Goal: Task Accomplishment & Management: Complete application form

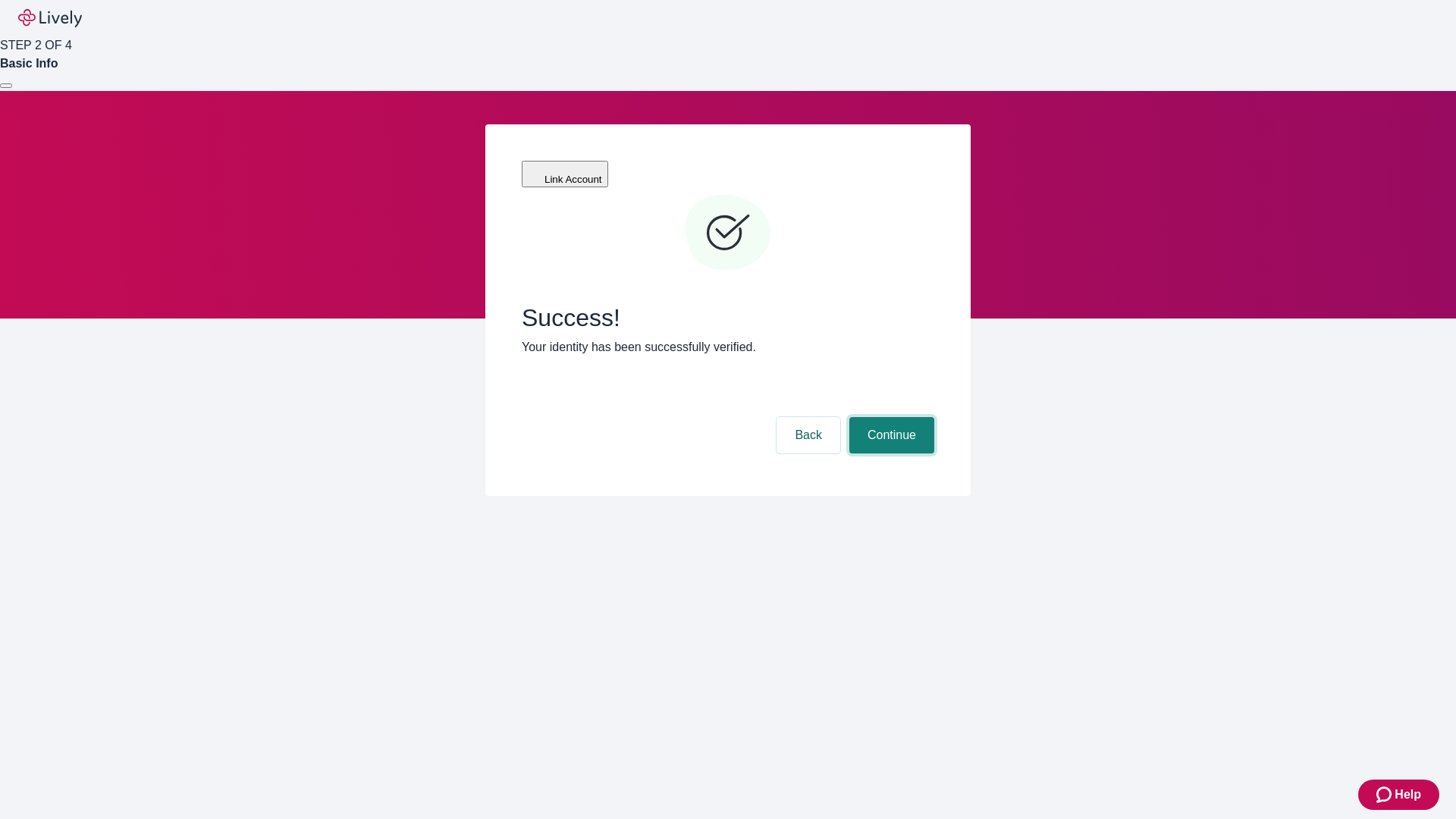
click at [889, 417] on button "Continue" at bounding box center [891, 435] width 85 height 36
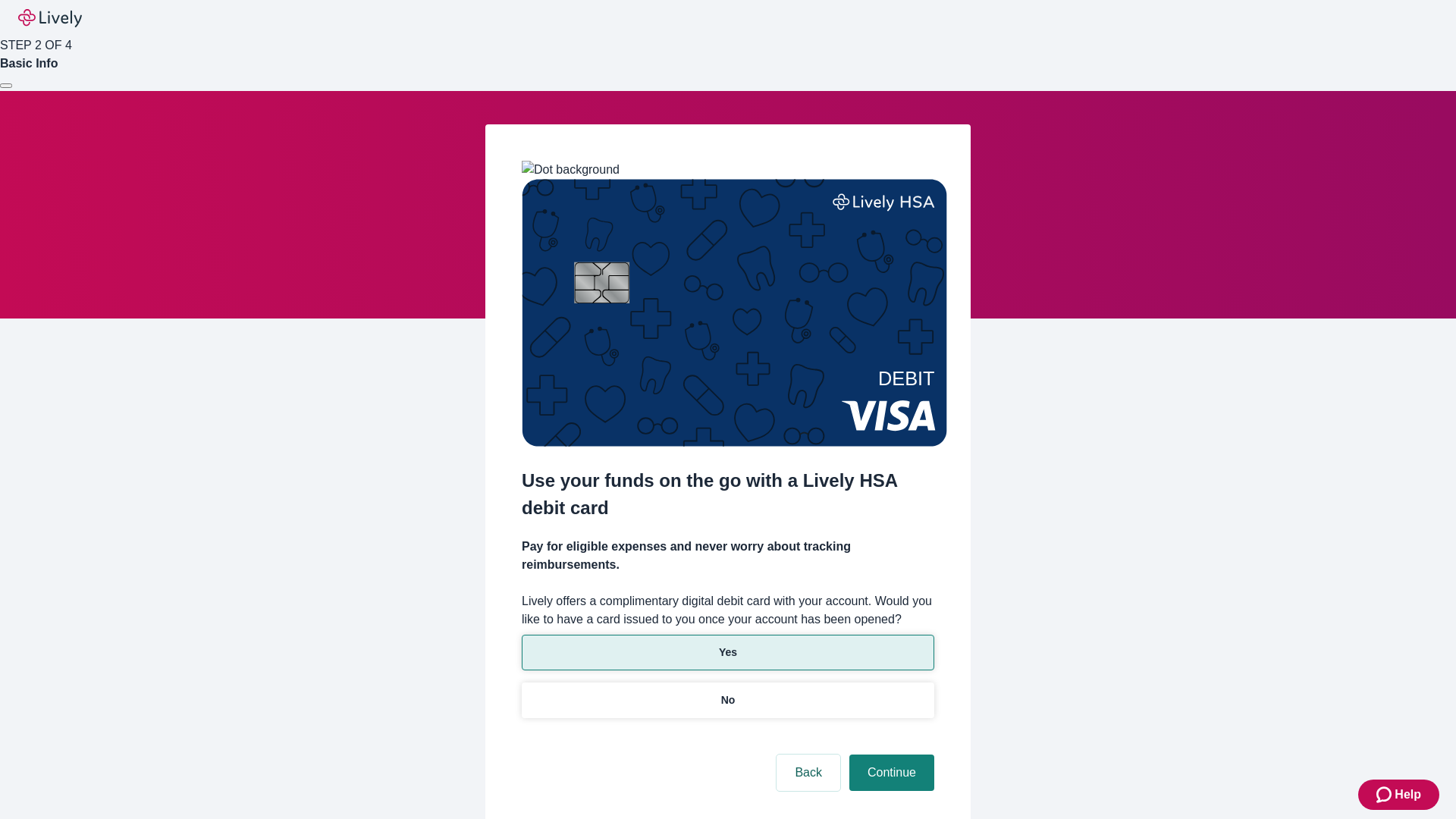
click at [728, 644] on p "Yes" at bounding box center [728, 652] width 18 height 16
click at [889, 754] on button "Continue" at bounding box center [891, 772] width 85 height 36
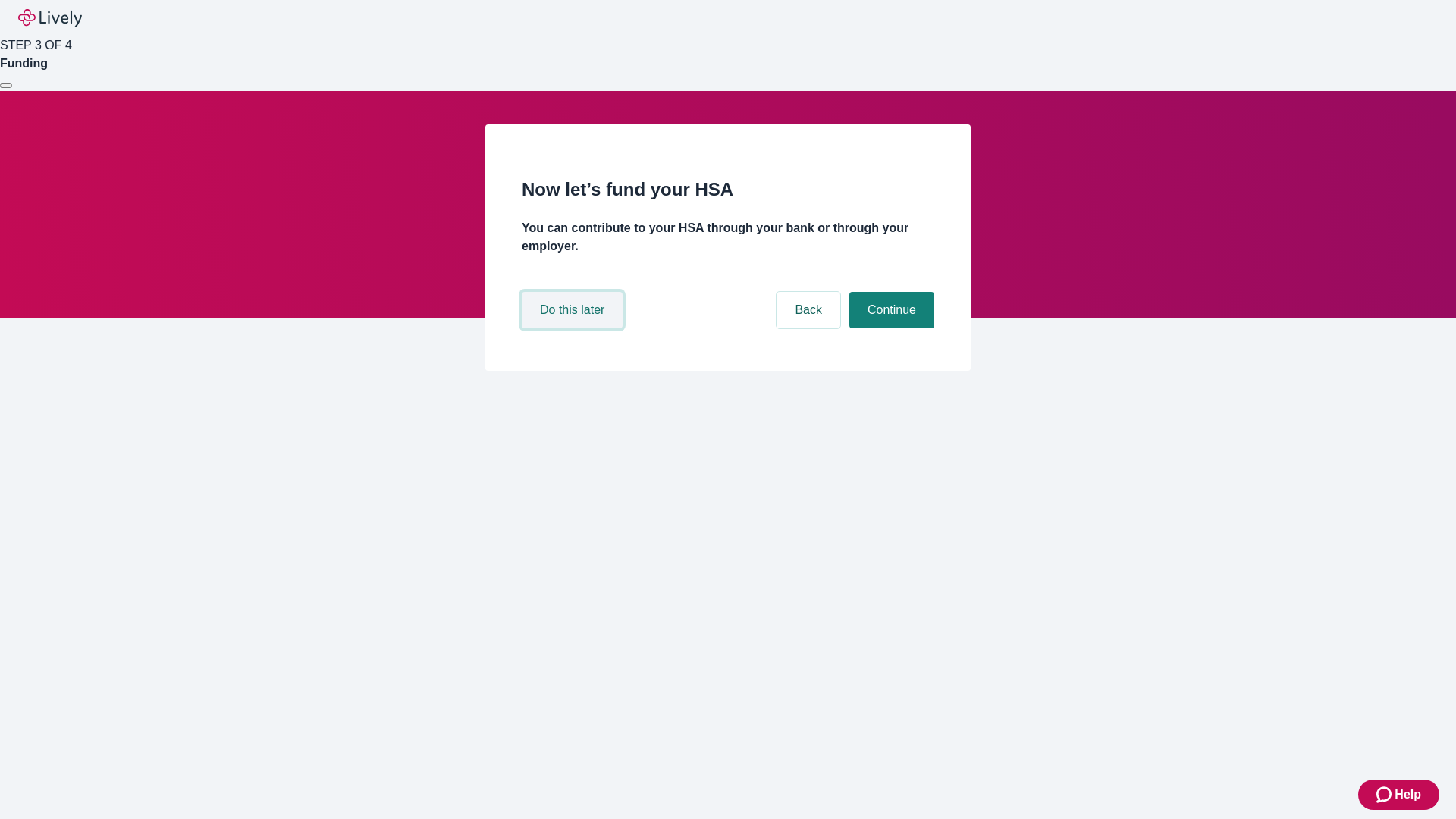
click at [574, 328] on button "Do this later" at bounding box center [572, 309] width 101 height 36
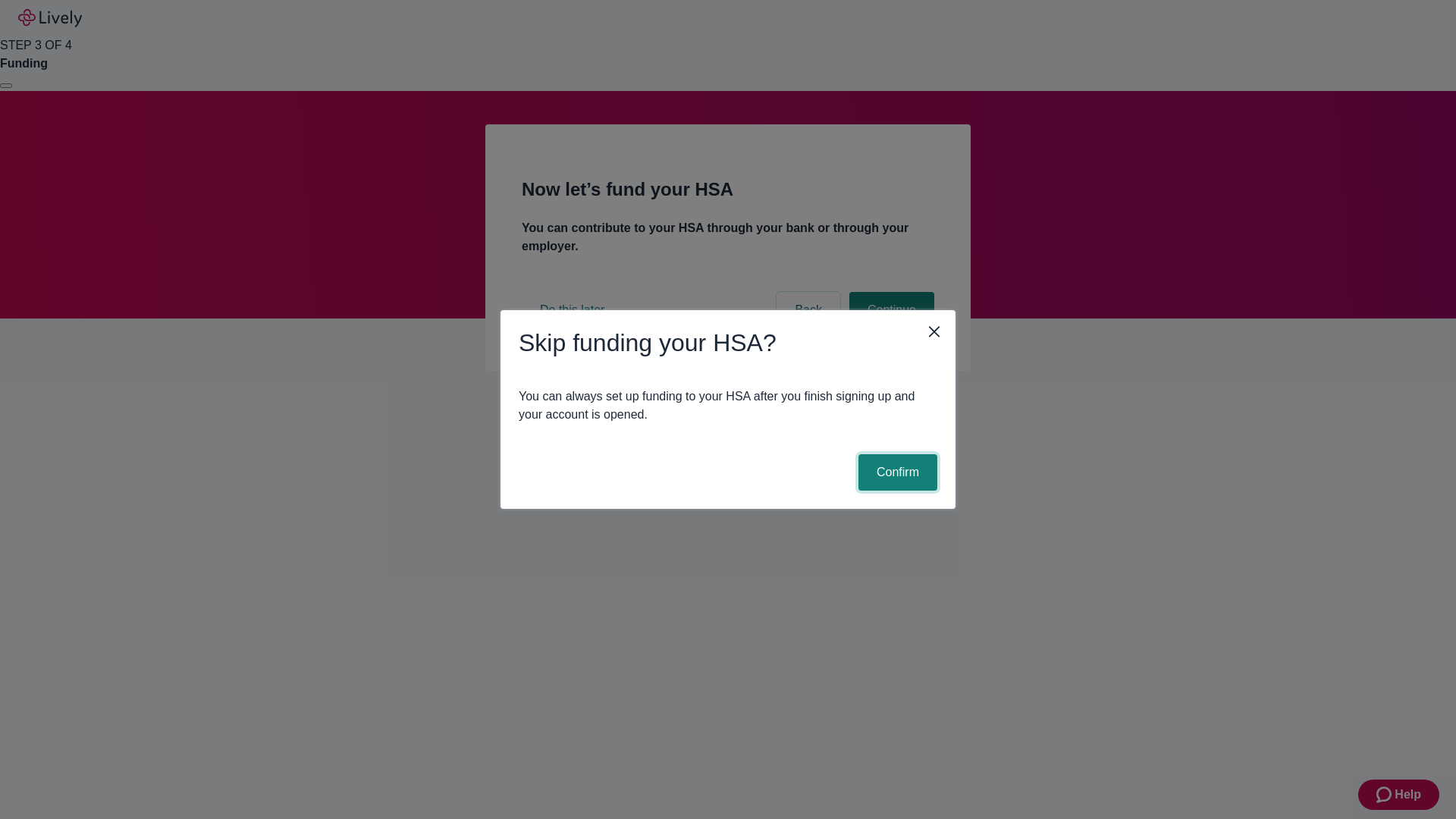
click at [896, 472] on button "Confirm" at bounding box center [898, 472] width 79 height 36
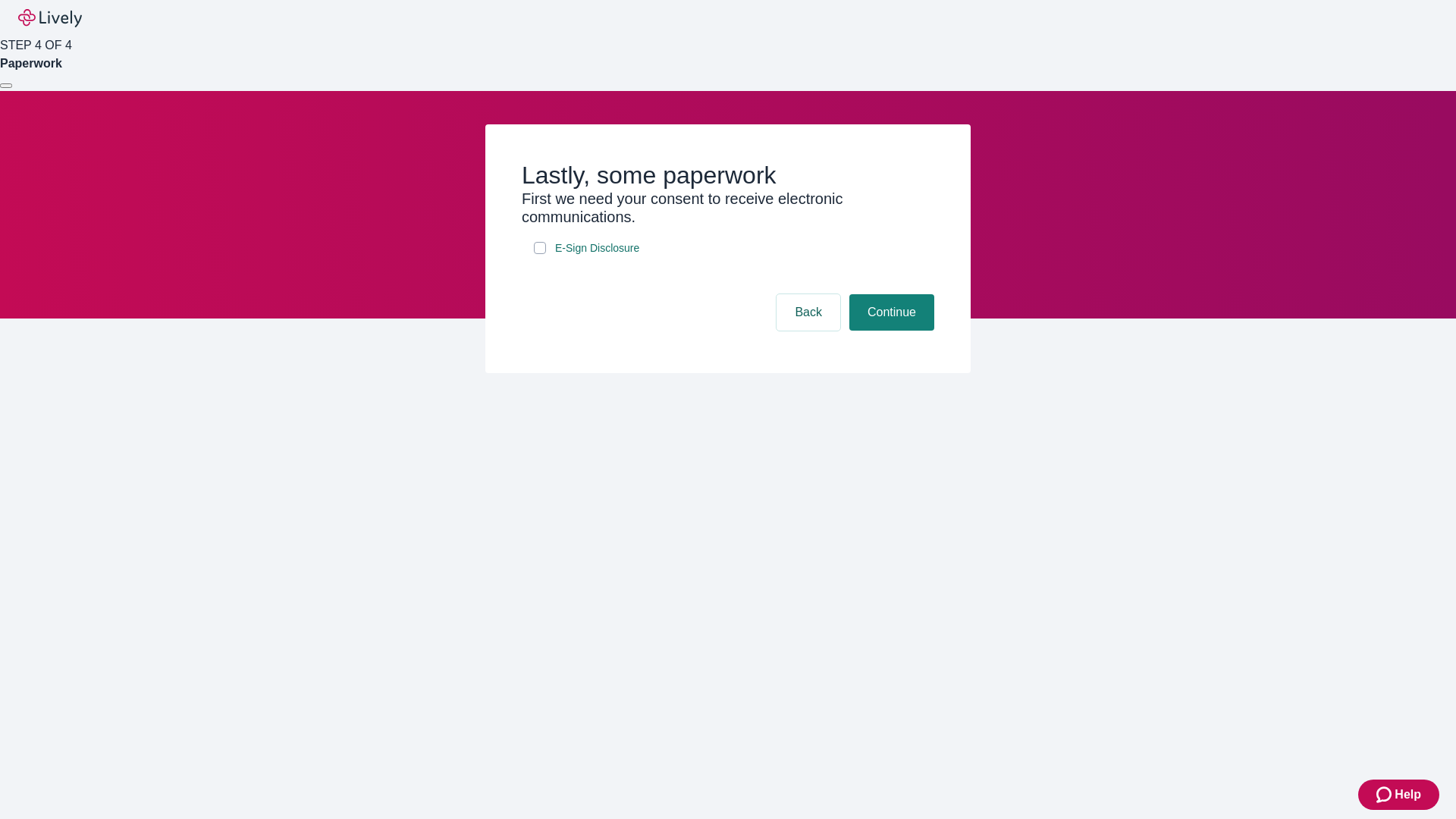
click at [541, 254] on input "E-Sign Disclosure" at bounding box center [540, 248] width 12 height 12
checkbox input "true"
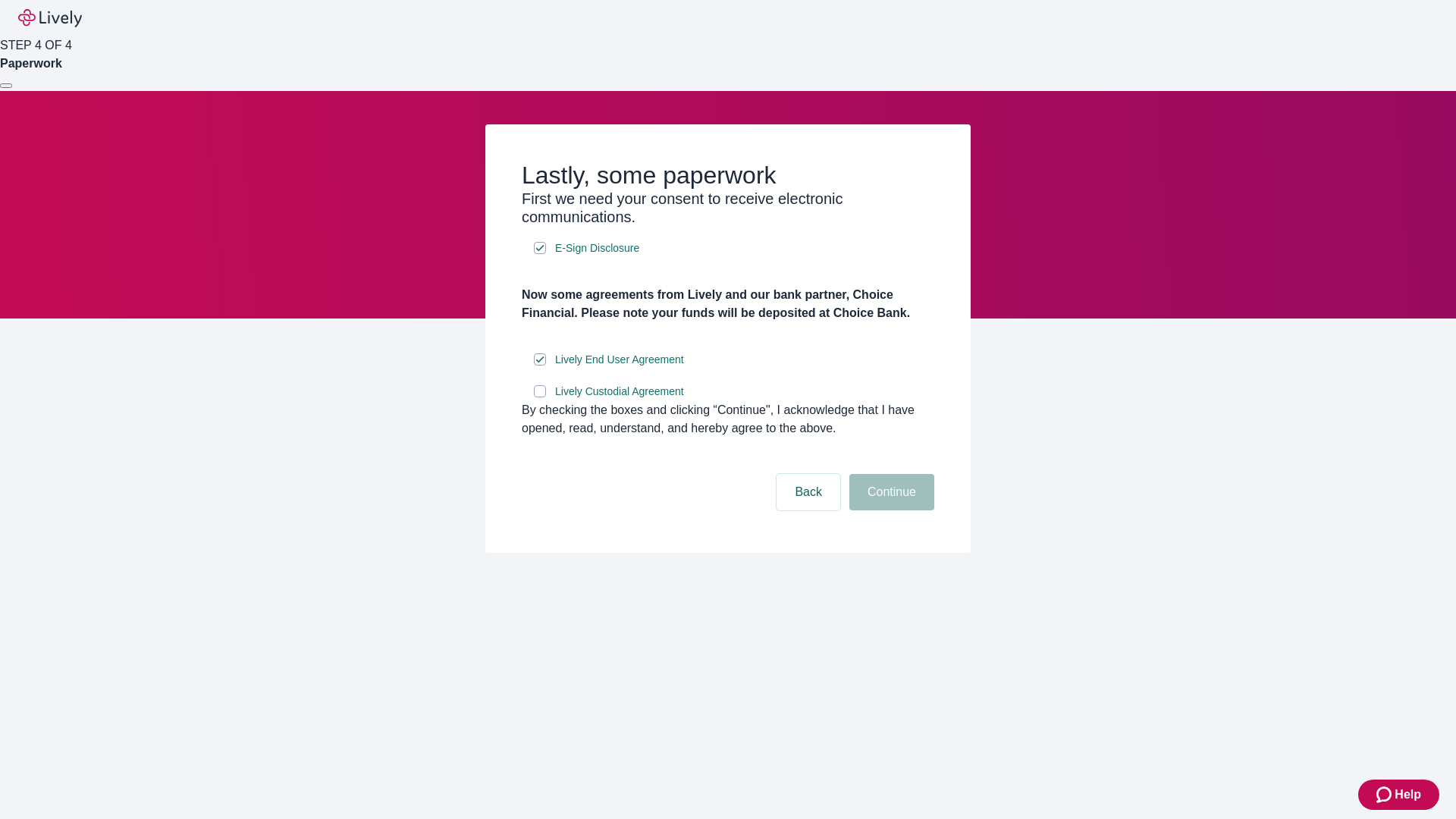
click at [541, 397] on input "Lively Custodial Agreement" at bounding box center [540, 391] width 12 height 12
checkbox input "true"
click at [889, 510] on button "Continue" at bounding box center [891, 492] width 85 height 36
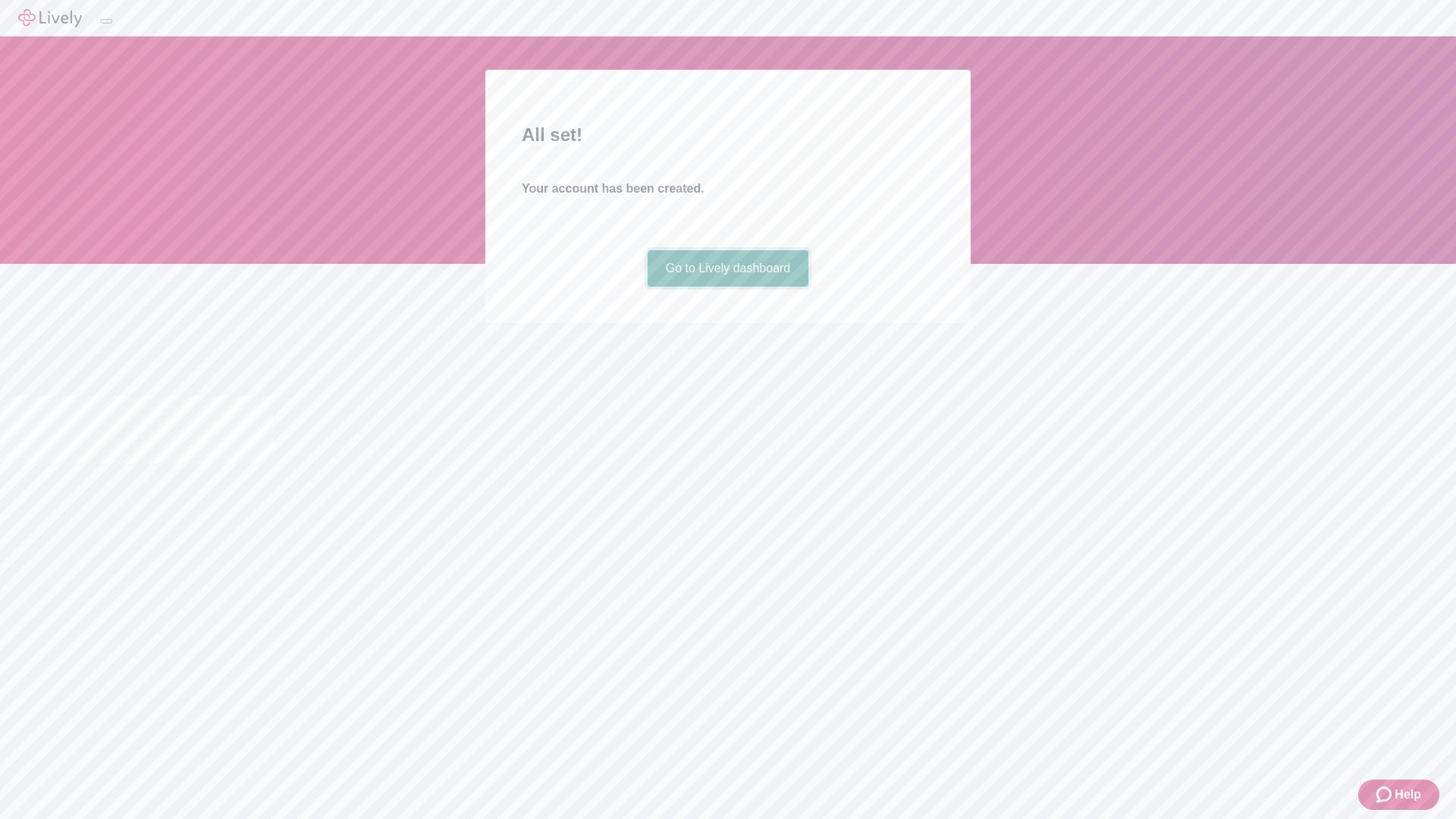
click at [728, 287] on link "Go to Lively dashboard" at bounding box center [728, 268] width 162 height 36
